Goal: Task Accomplishment & Management: Manage account settings

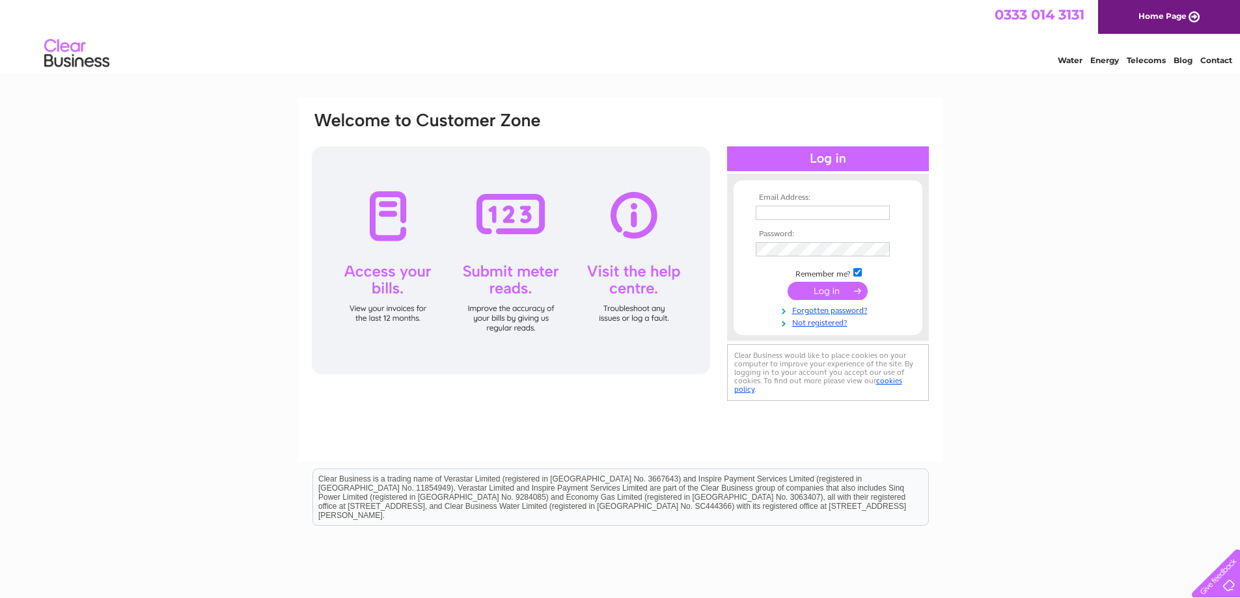
type input "[EMAIL_ADDRESS][DOMAIN_NAME]"
click at [810, 293] on input "submit" at bounding box center [827, 291] width 80 height 18
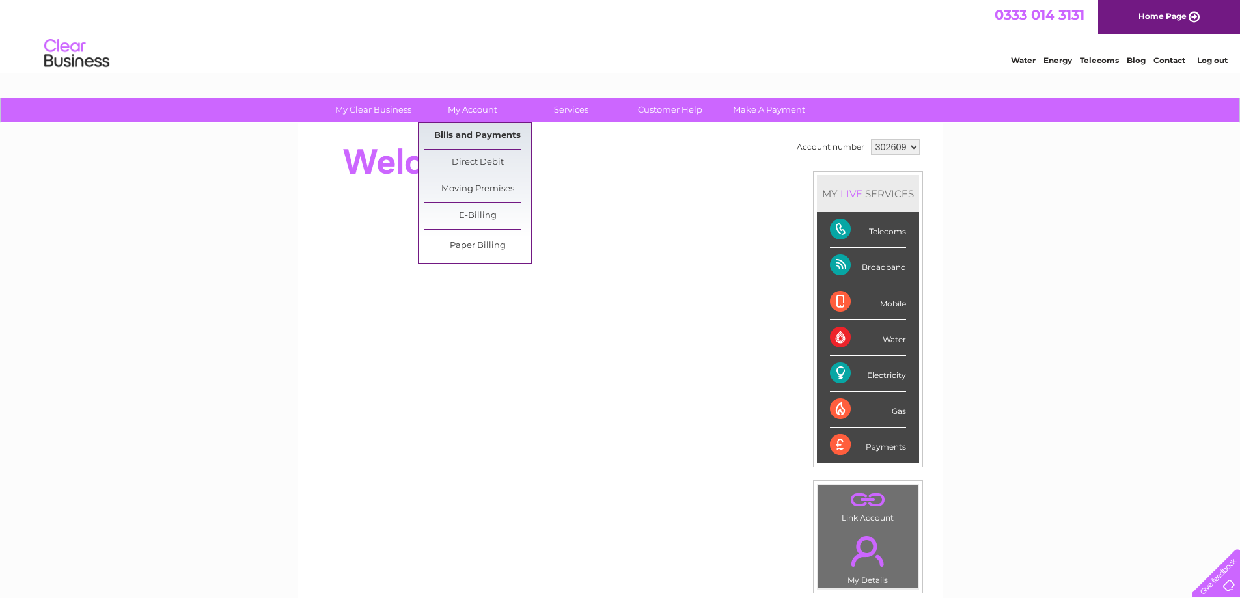
click at [471, 135] on link "Bills and Payments" at bounding box center [477, 136] width 107 height 26
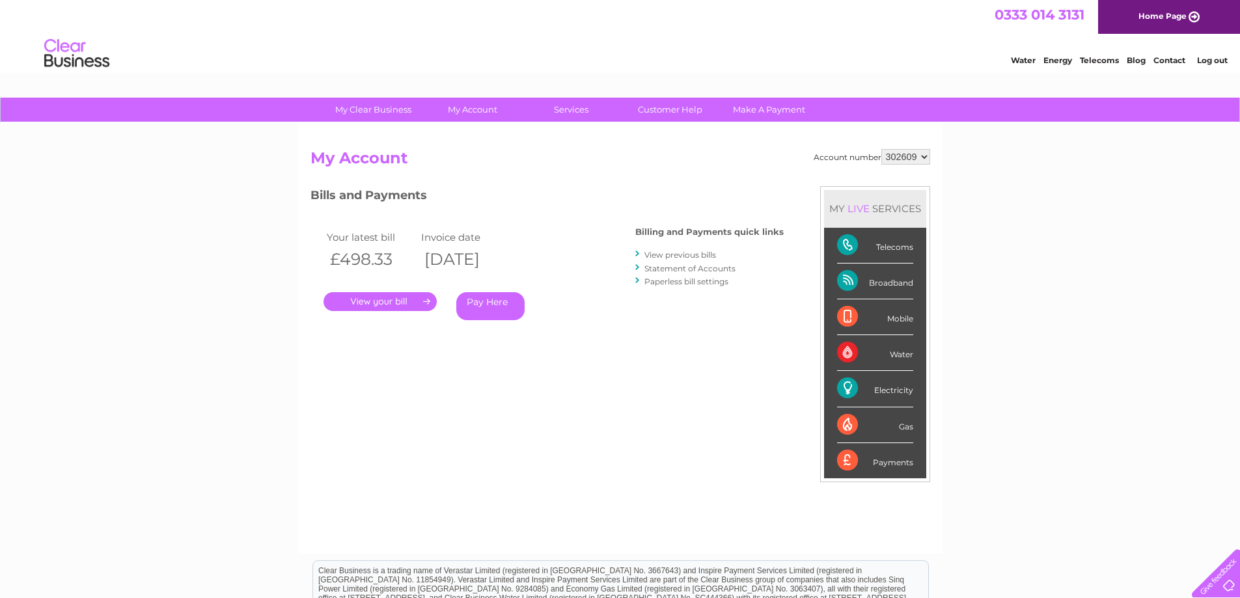
click at [367, 306] on link "." at bounding box center [379, 301] width 113 height 19
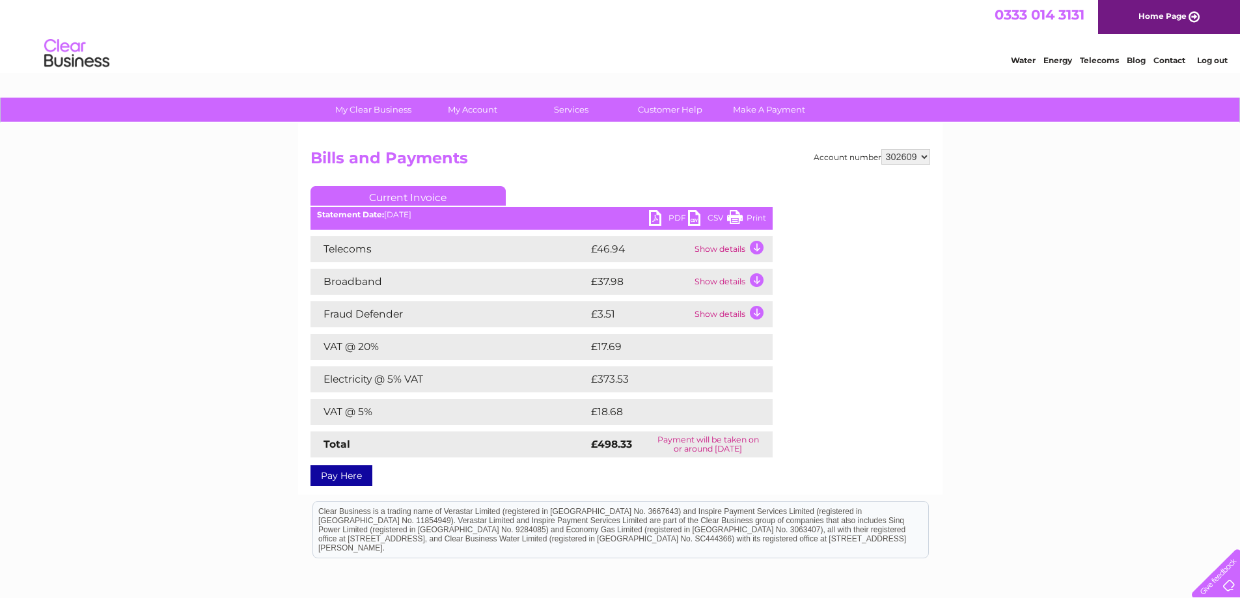
click at [658, 216] on link "PDF" at bounding box center [668, 219] width 39 height 19
